Goal: Find specific page/section: Find specific page/section

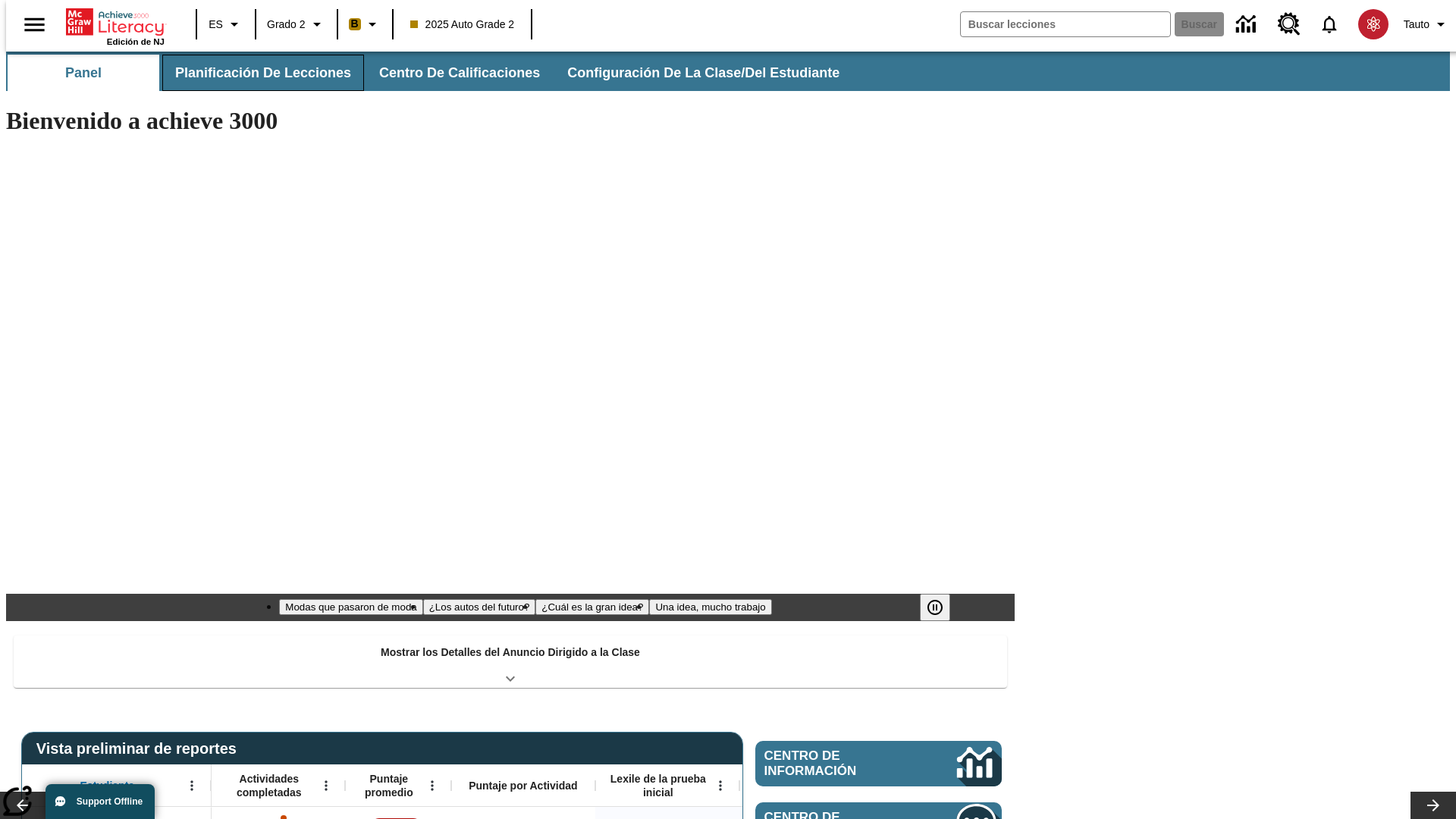
click at [254, 73] on span "Planificación de lecciones" at bounding box center [263, 73] width 176 height 18
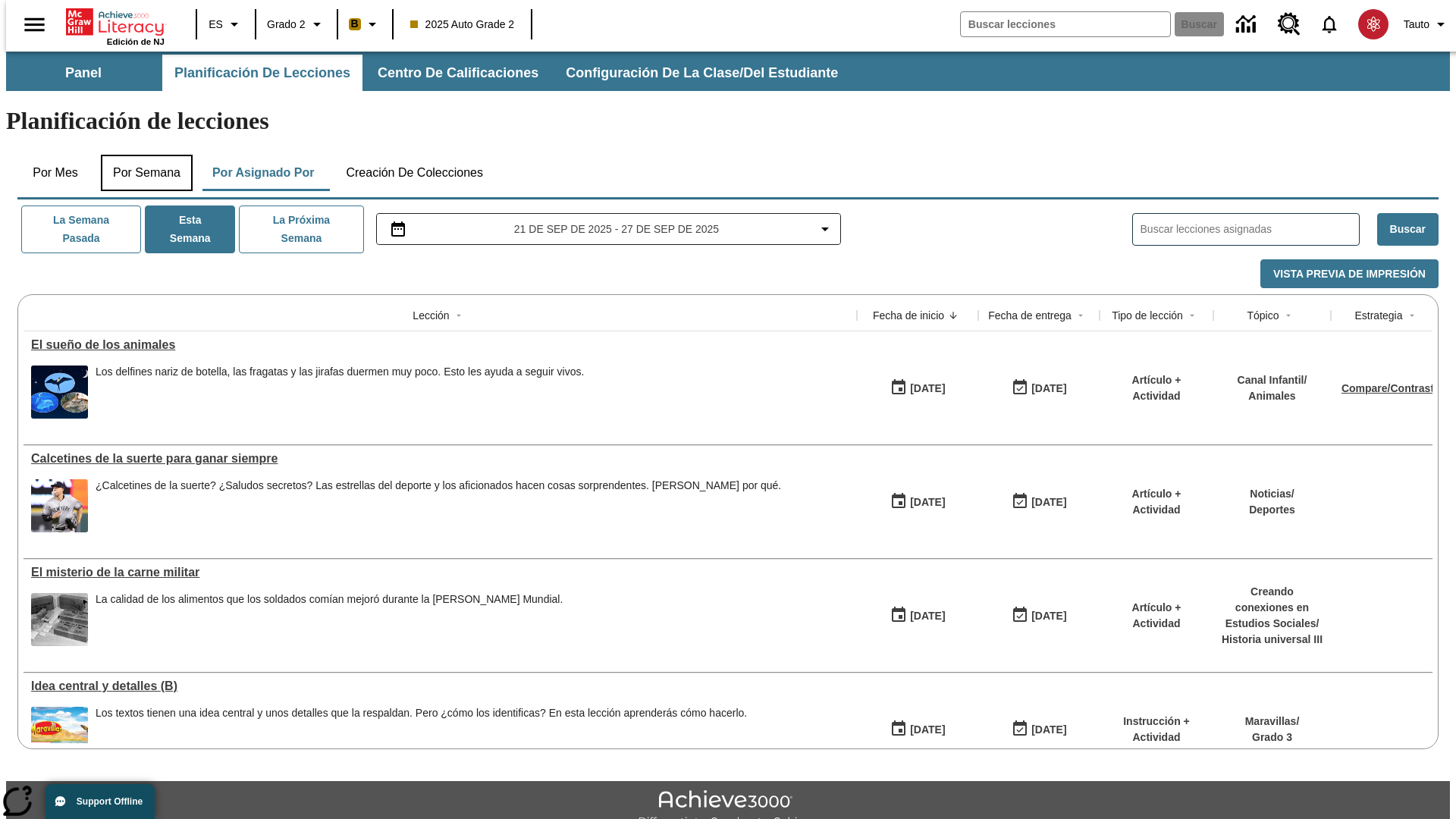
click at [142, 155] on button "Por semana" at bounding box center [146, 173] width 91 height 36
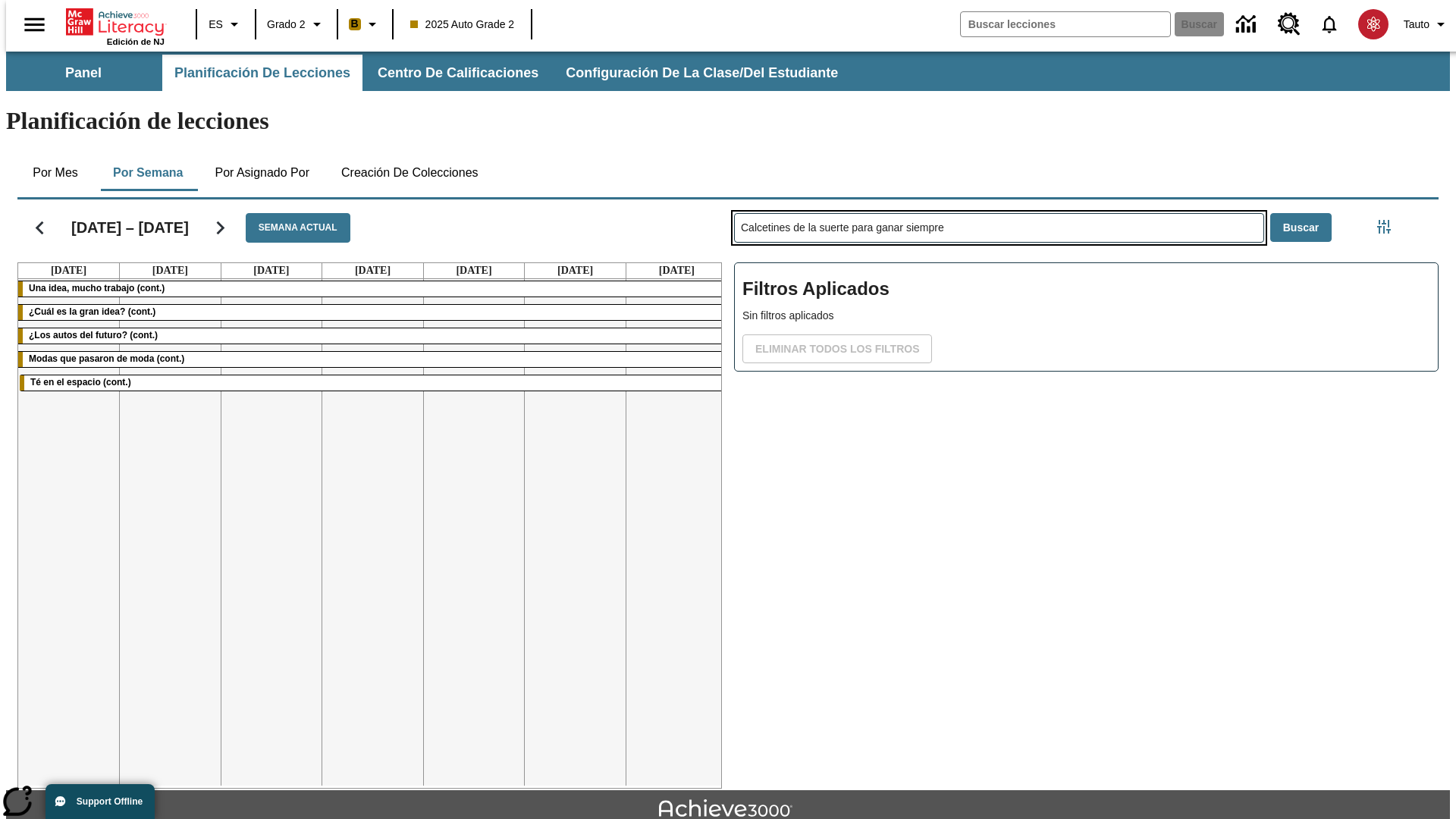
type input "Calcetines de la suerte para ganar siempre"
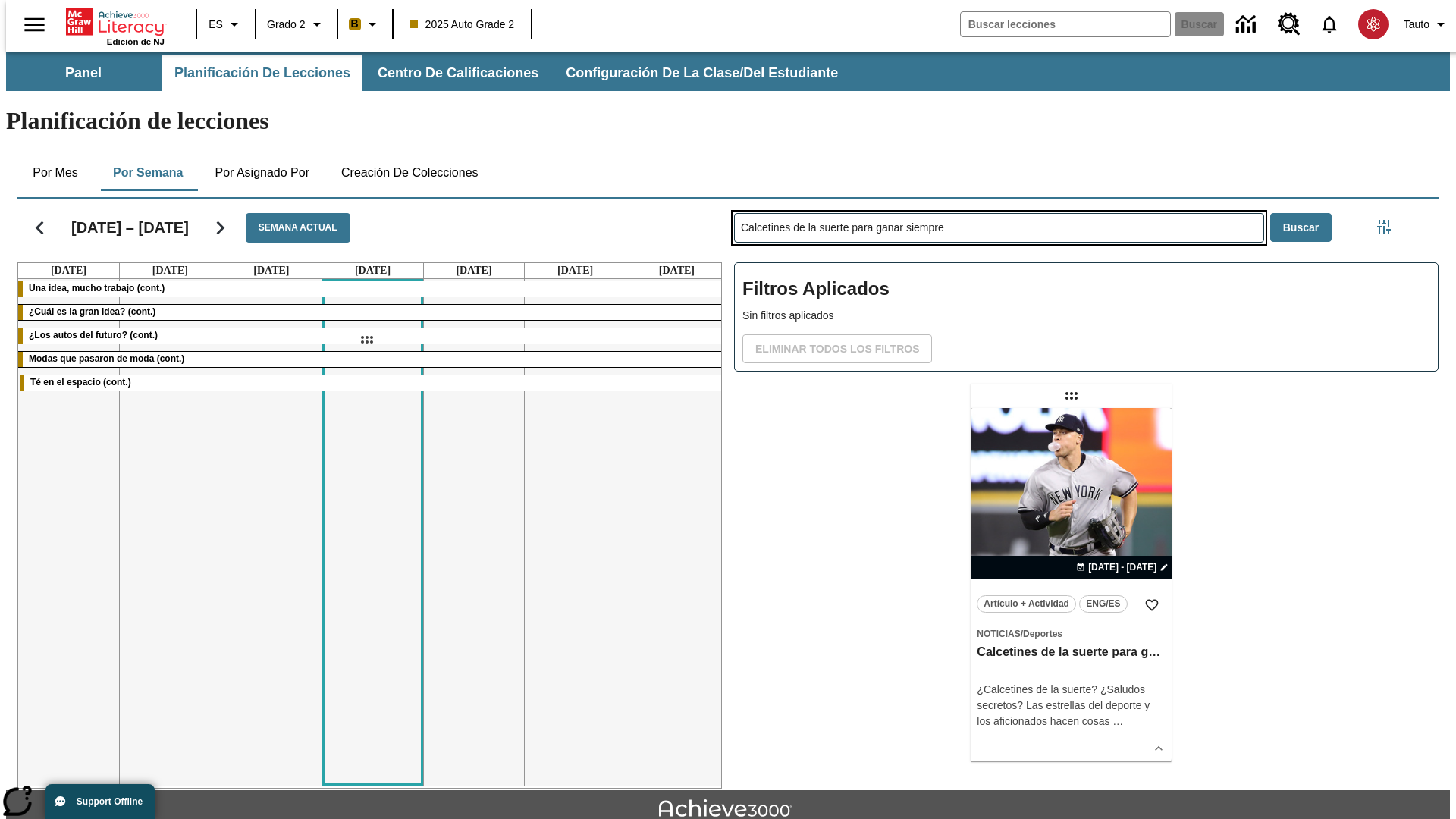
drag, startPoint x: 1073, startPoint y: 336, endPoint x: 366, endPoint y: 340, distance: 707.0
click at [366, 340] on div "[DATE] – [DATE] Semana actual [DATE] [DATE] [DATE] [DATE] [DATE] [DATE] [DATE] …" at bounding box center [722, 491] width 1433 height 595
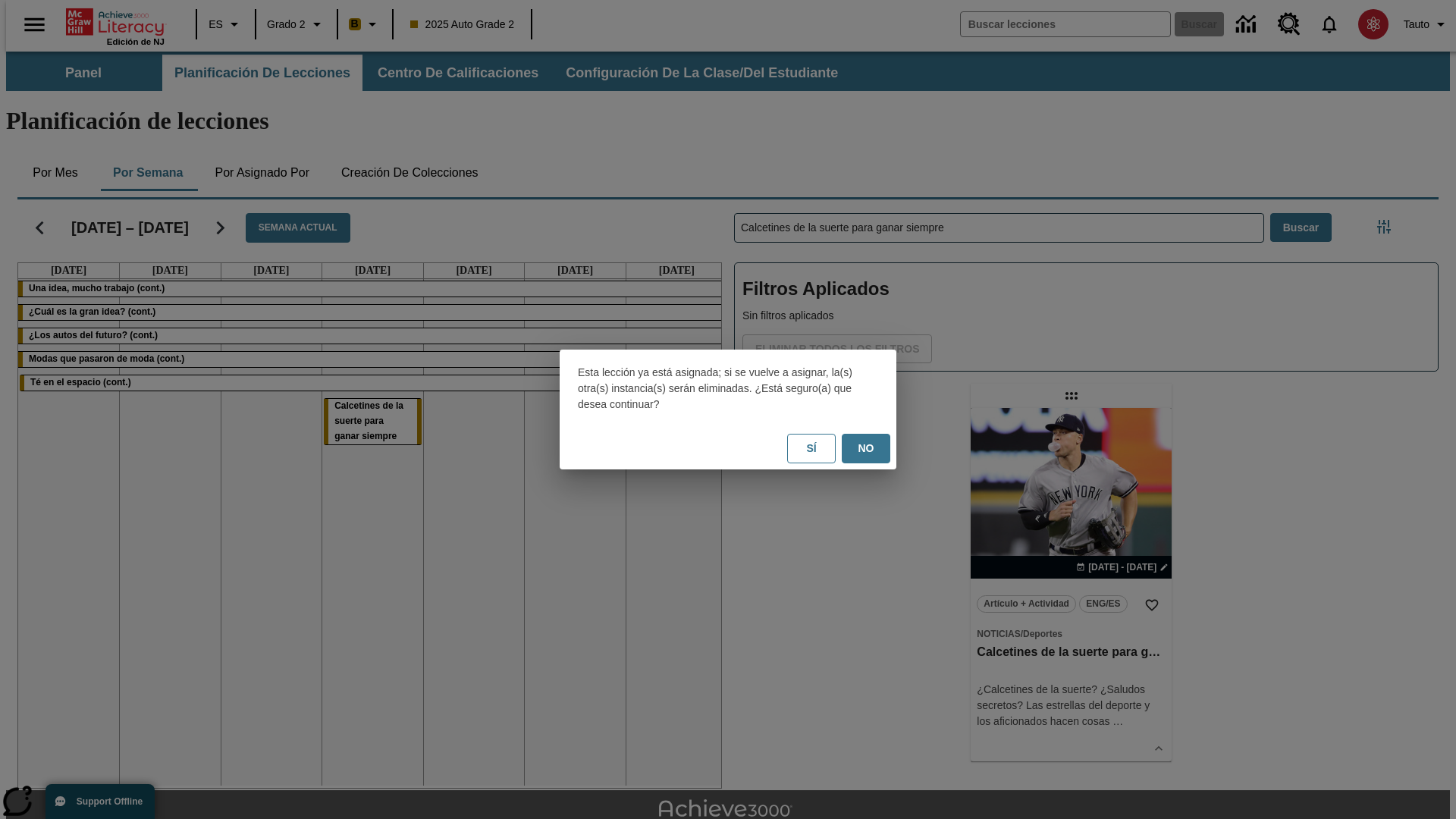
click at [866, 449] on button "No" at bounding box center [866, 449] width 49 height 29
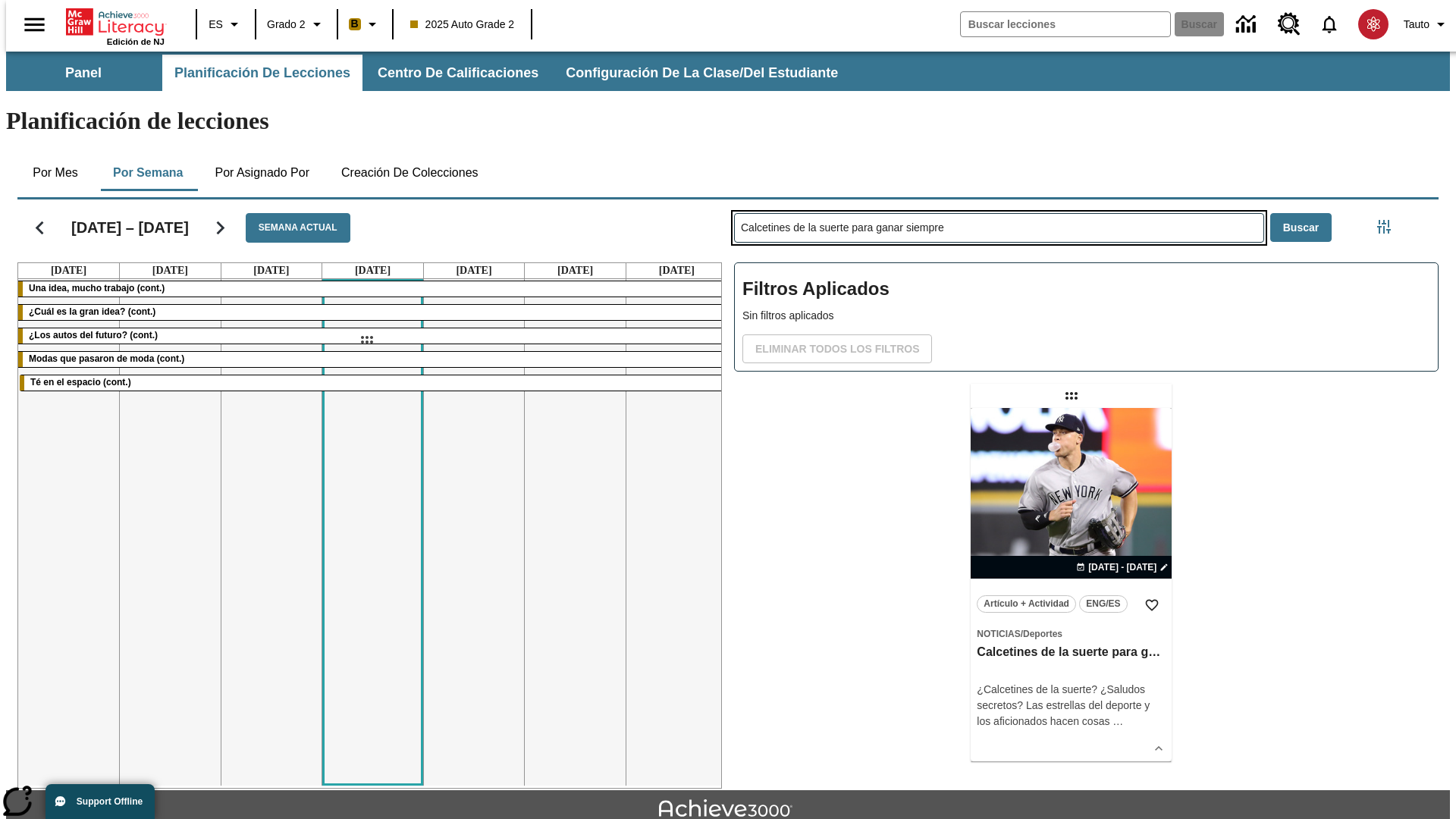
drag, startPoint x: 1073, startPoint y: 336, endPoint x: 366, endPoint y: 340, distance: 707.0
click at [366, 340] on div "[DATE] – [DATE] Semana actual [DATE] [DATE] [DATE] [DATE] [DATE] [DATE] [DATE] …" at bounding box center [722, 491] width 1433 height 595
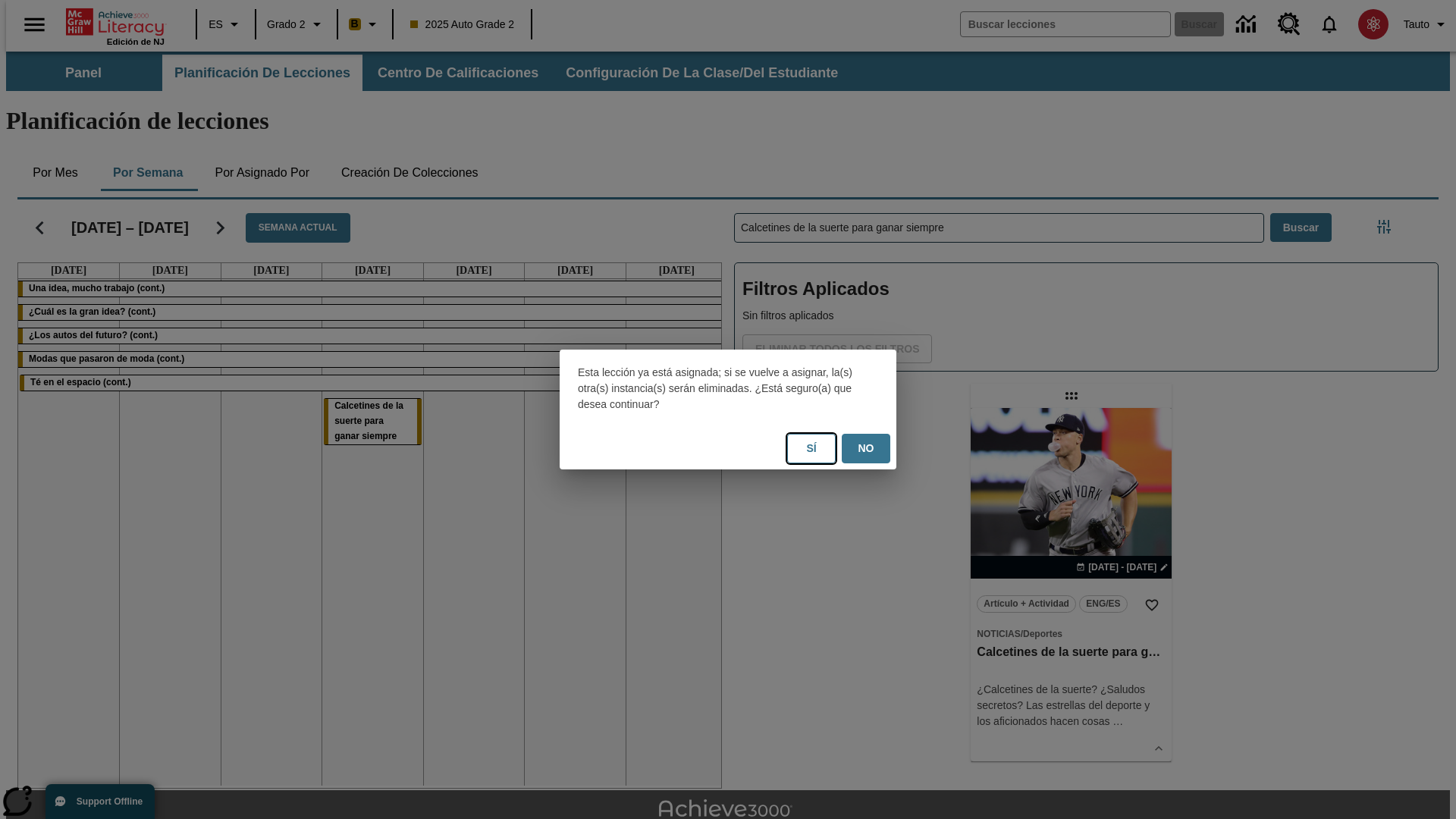
click at [811, 449] on button "Sí" at bounding box center [811, 449] width 49 height 29
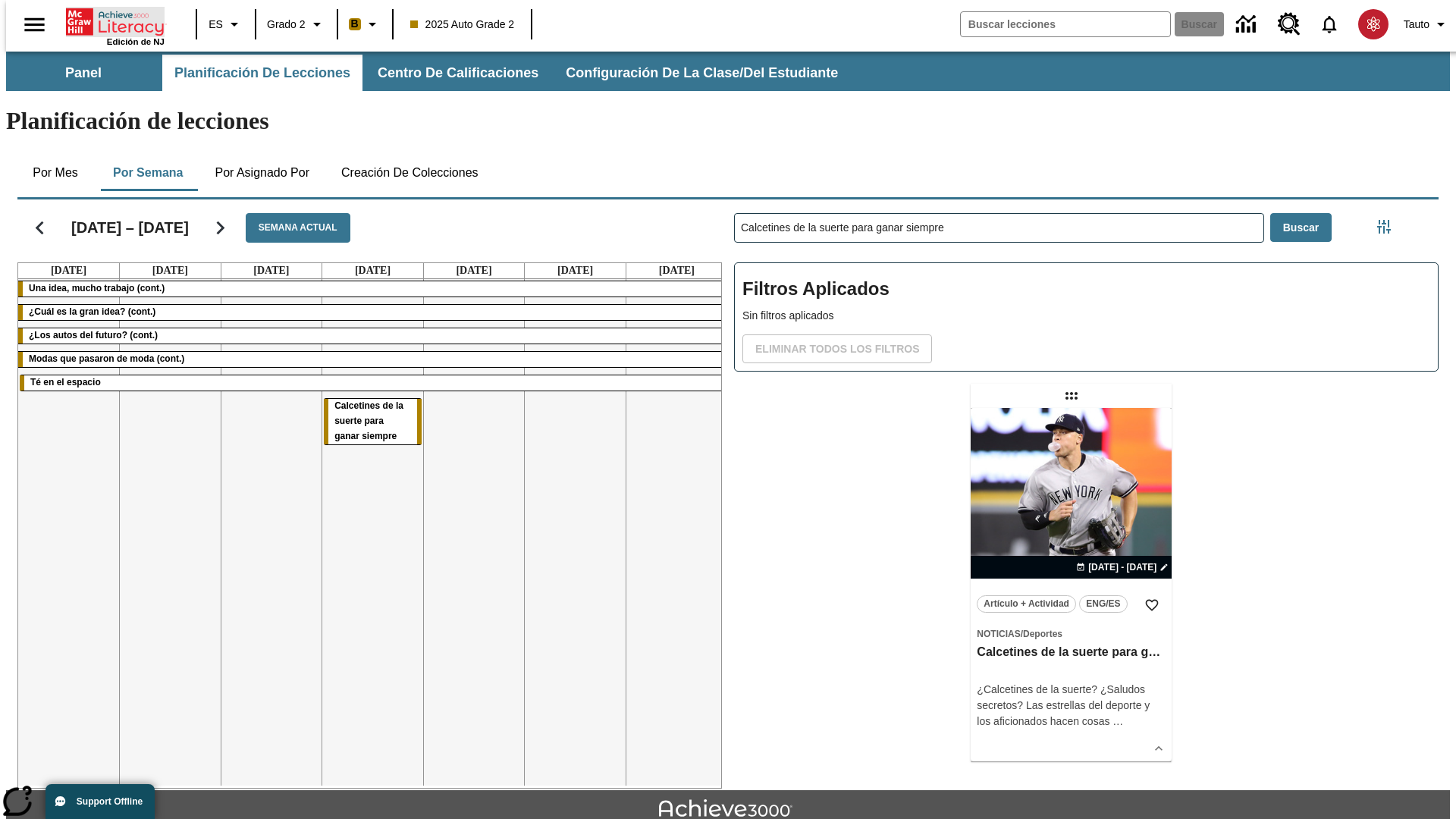
click at [109, 20] on icon "Portada" at bounding box center [116, 22] width 101 height 30
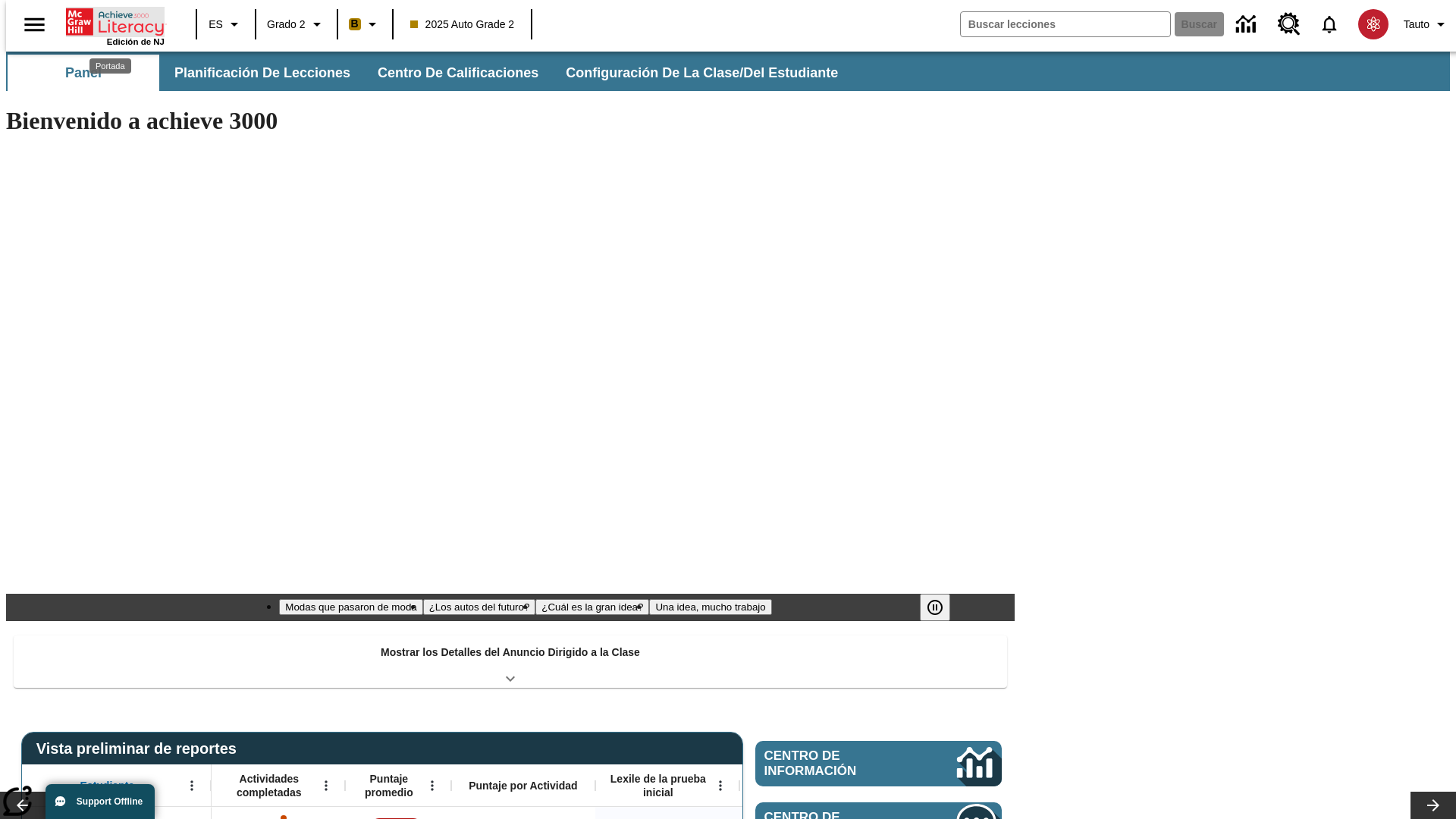
type input "-1"
click at [254, 73] on span "Planificación de lecciones" at bounding box center [263, 73] width 176 height 18
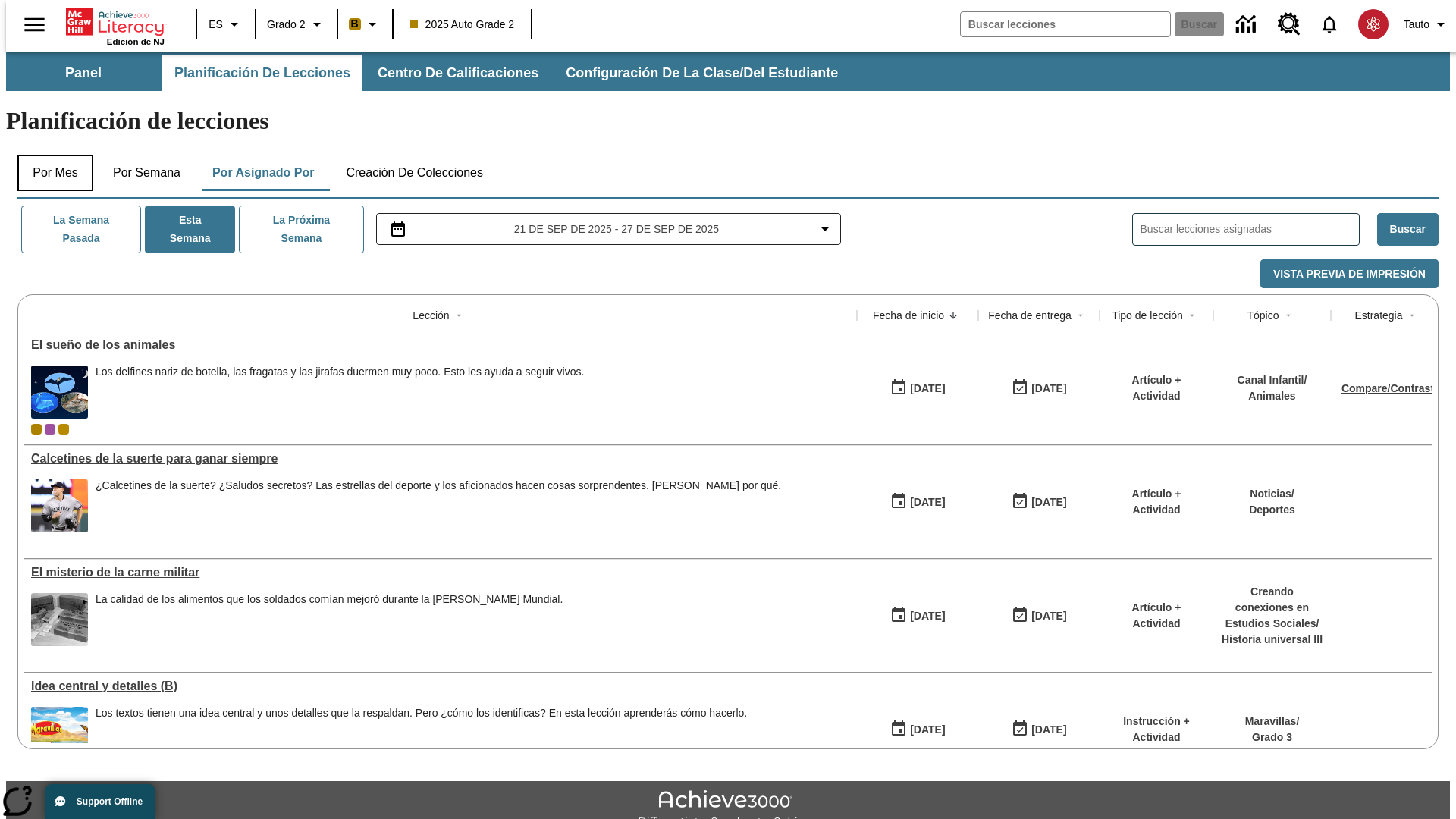
click at [50, 155] on button "Por mes" at bounding box center [56, 173] width 76 height 36
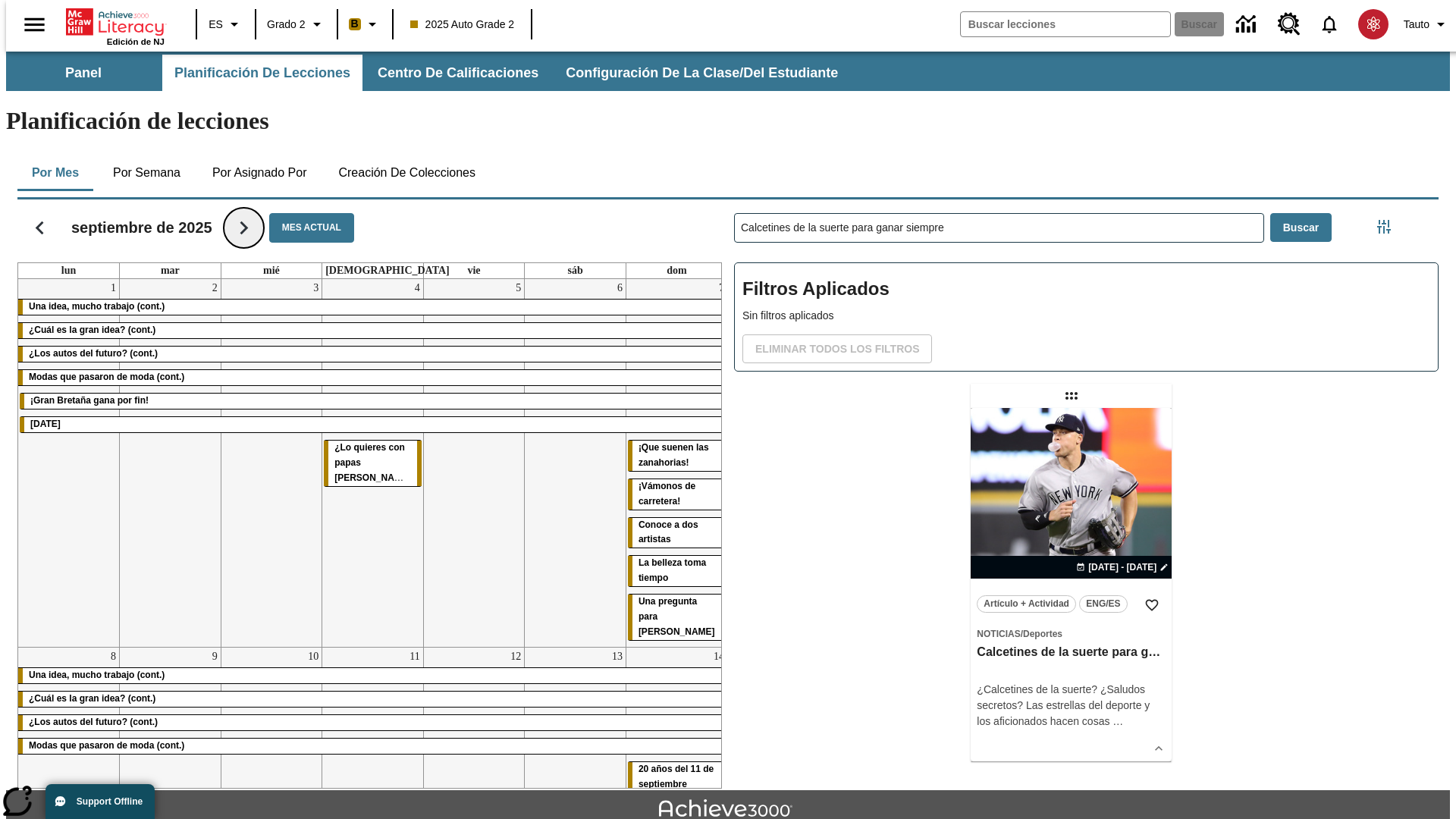
click at [244, 215] on icon "Seguir" at bounding box center [244, 228] width 26 height 26
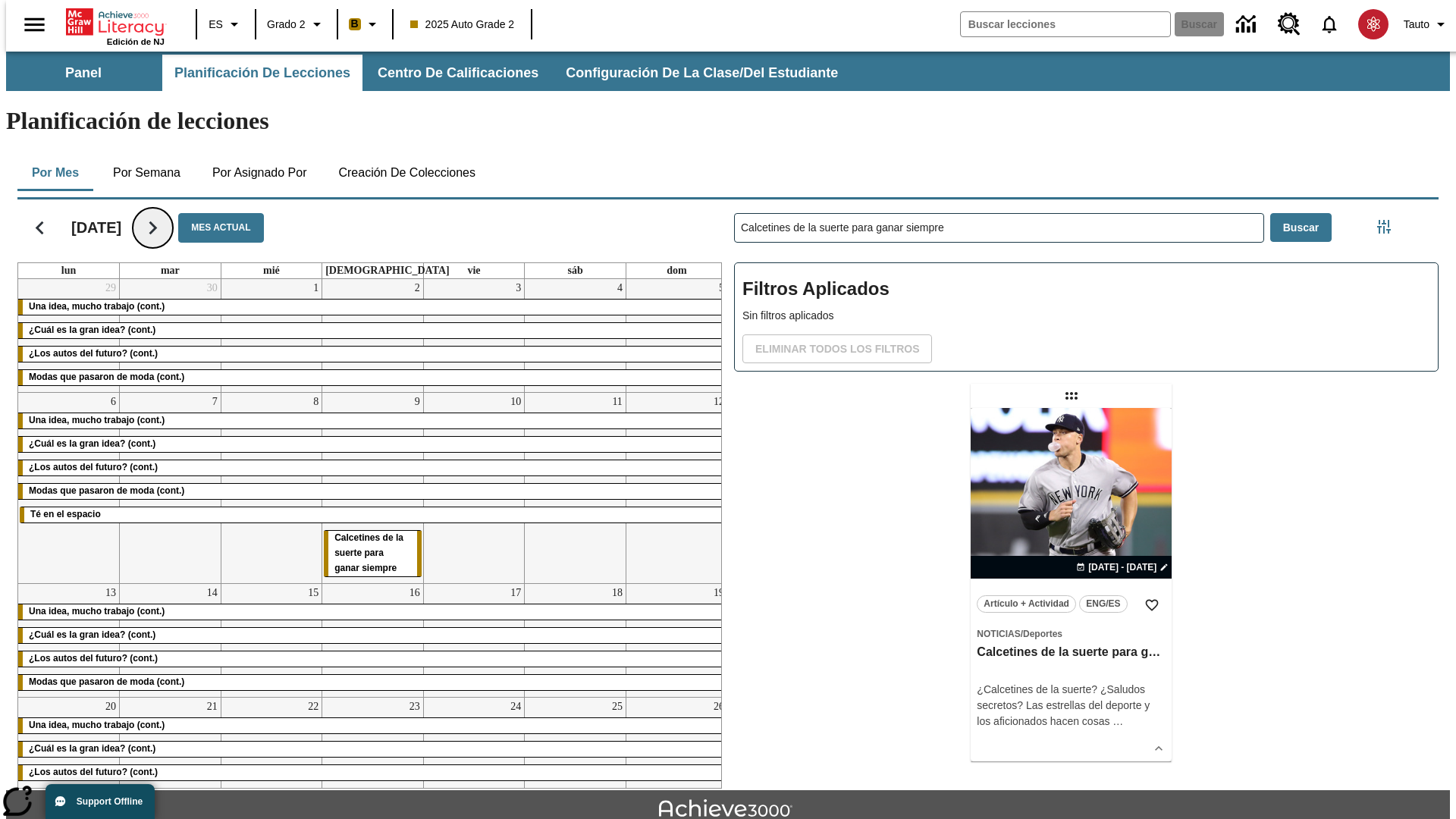
click at [166, 215] on icon "Seguir" at bounding box center [153, 228] width 26 height 26
